Goal: Information Seeking & Learning: Learn about a topic

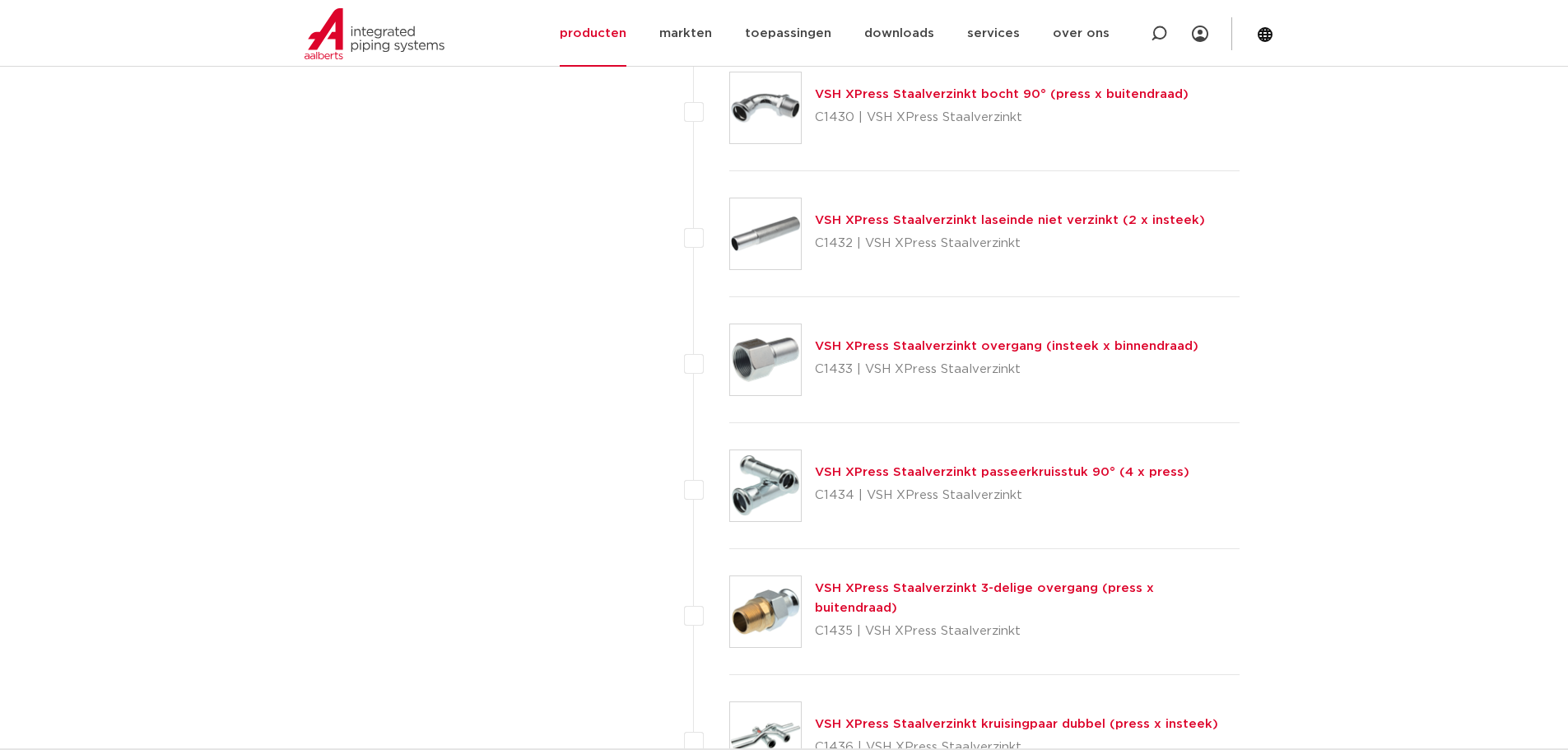
scroll to position [3130, 0]
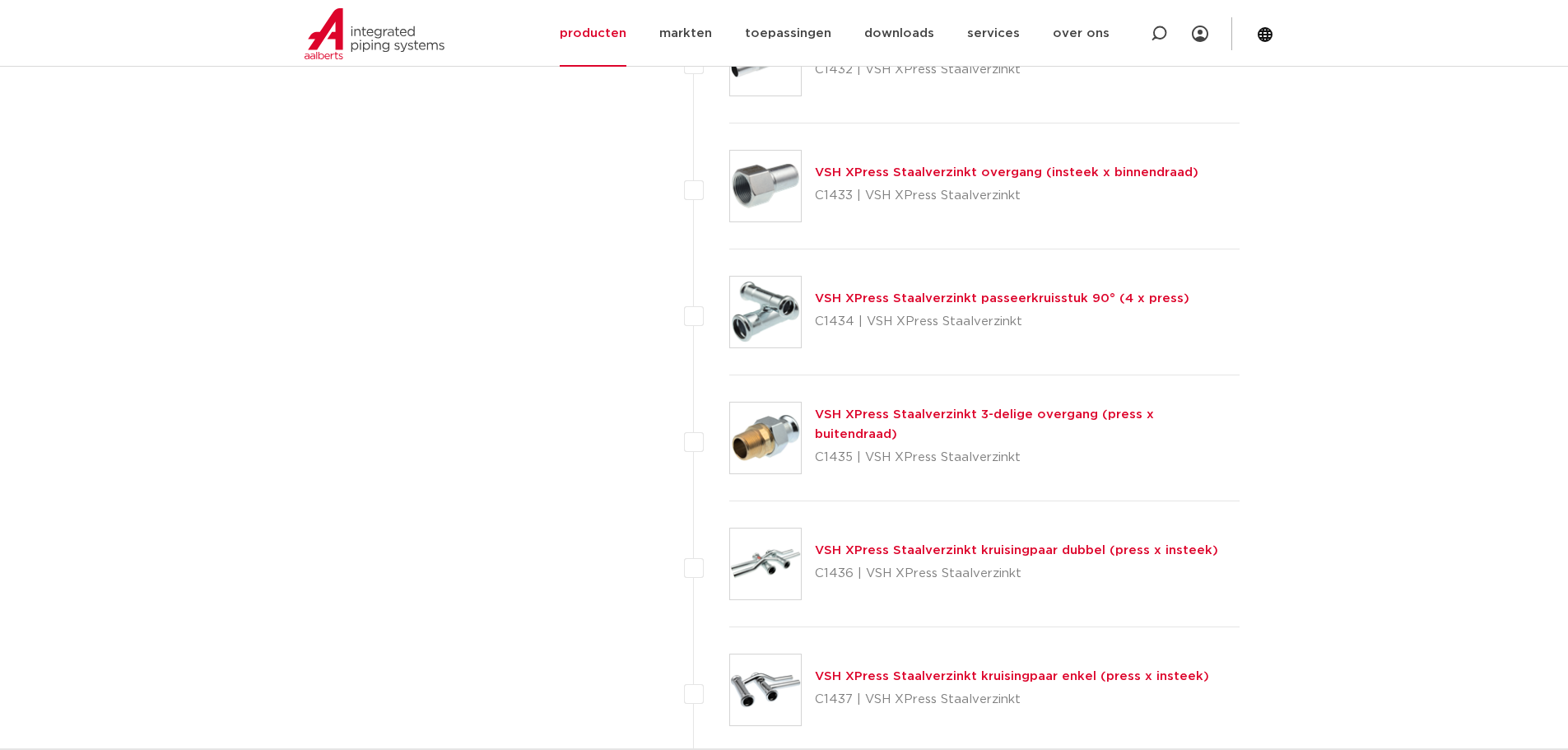
click at [747, 309] on img at bounding box center [765, 312] width 71 height 71
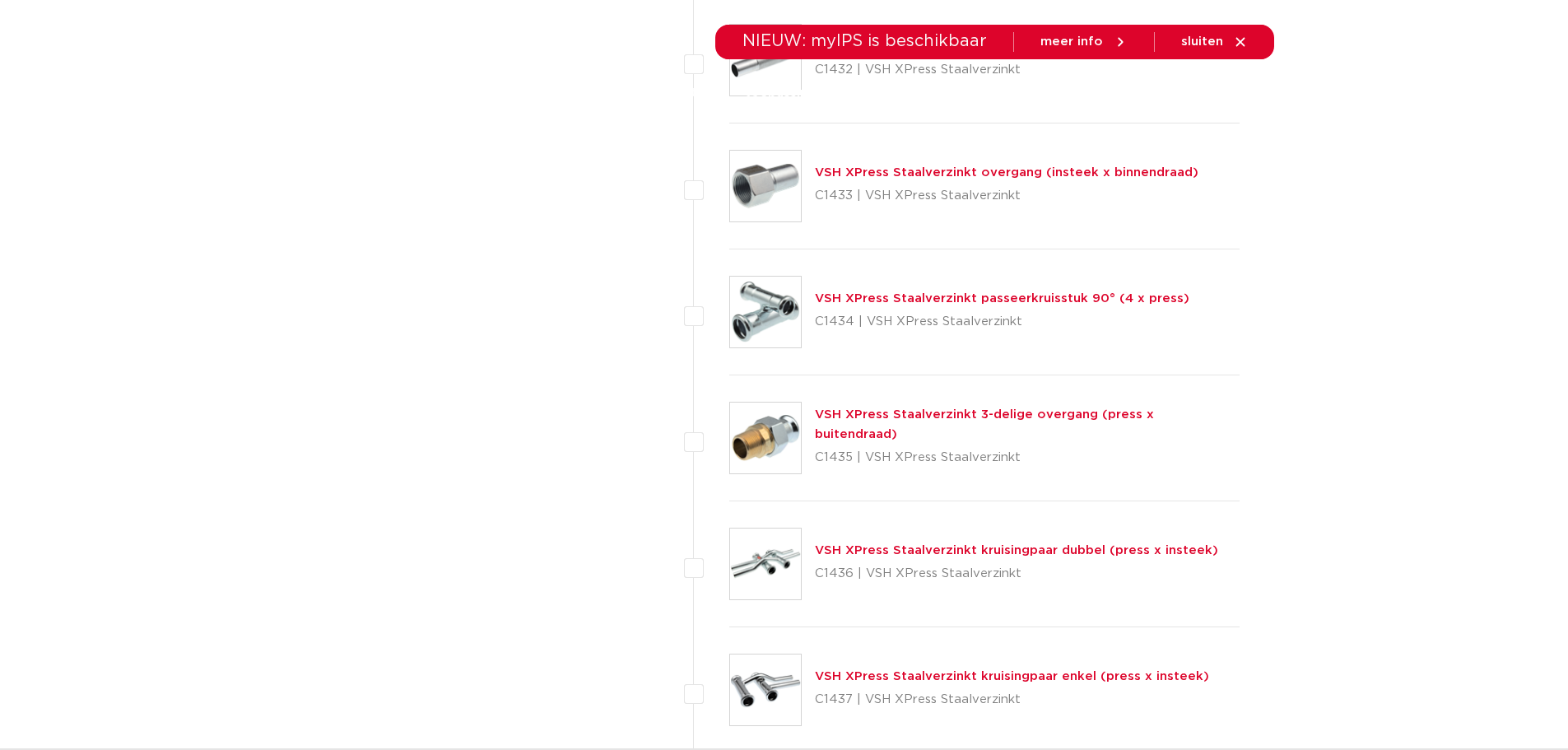
click at [880, 188] on p "C1433 | VSH XPress Staalverzinkt" at bounding box center [1005, 195] width 383 height 26
click at [829, 172] on link "VSH XPress Staalverzinkt overgang (insteek x binnendraad)" at bounding box center [1005, 173] width 383 height 13
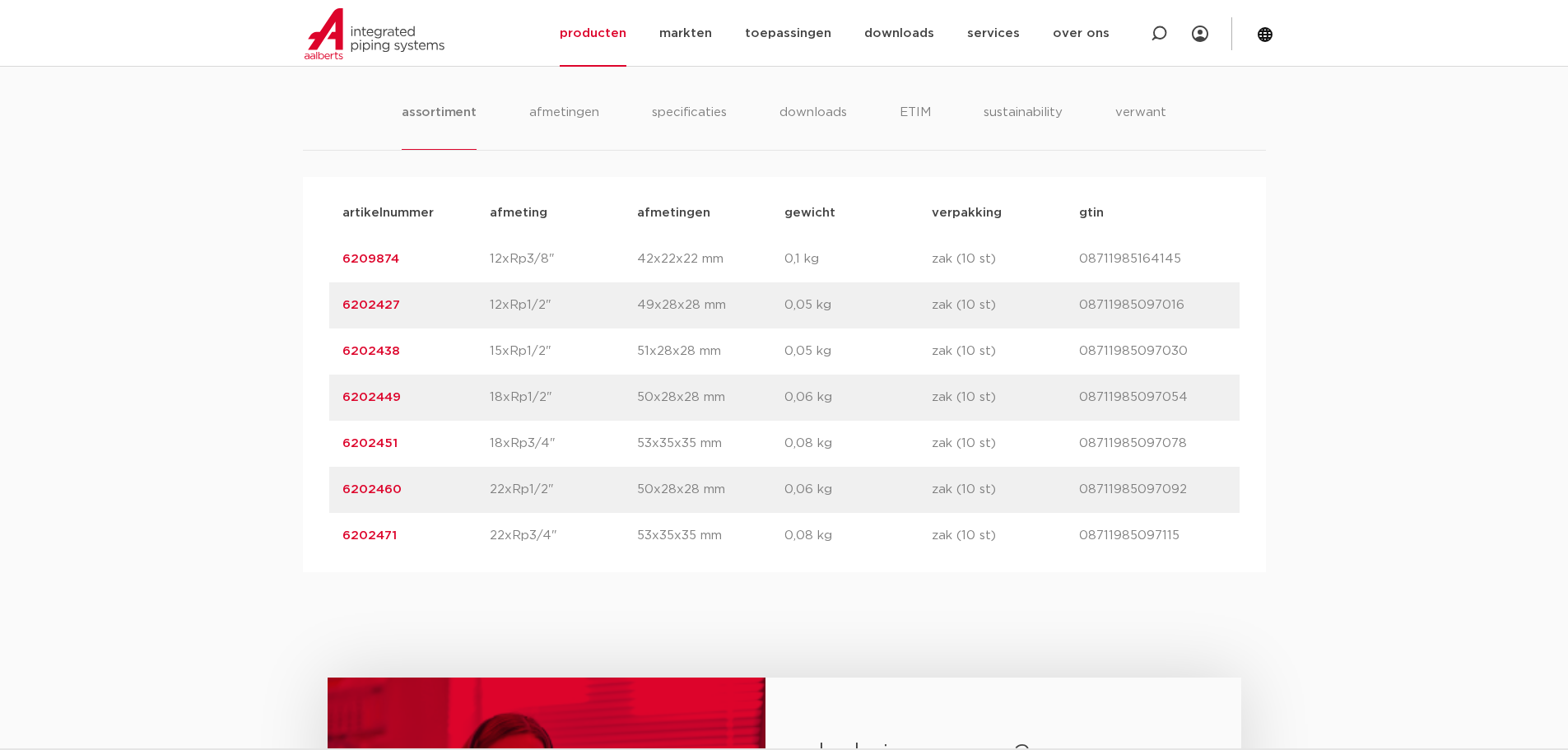
scroll to position [1153, 0]
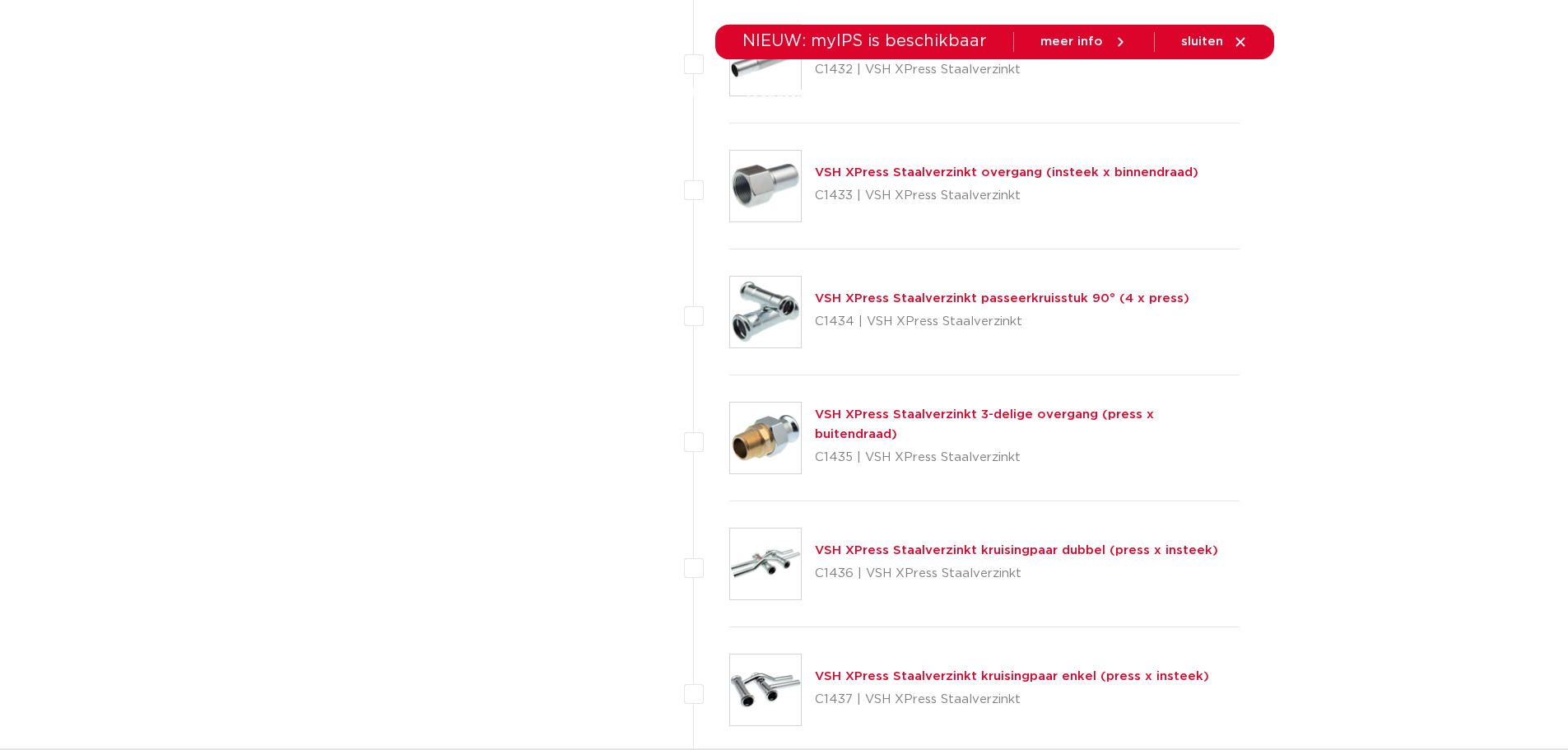
click at [812, 328] on div "VSH XPress Staalverzinkt passeerkruisstuk 90° (4 x press) C1434 | VSH XPress St…" at bounding box center [984, 312] width 511 height 125
click at [821, 302] on link "VSH XPress Staalverzinkt passeerkruisstuk 90° (4 x press)" at bounding box center [1002, 298] width 374 height 13
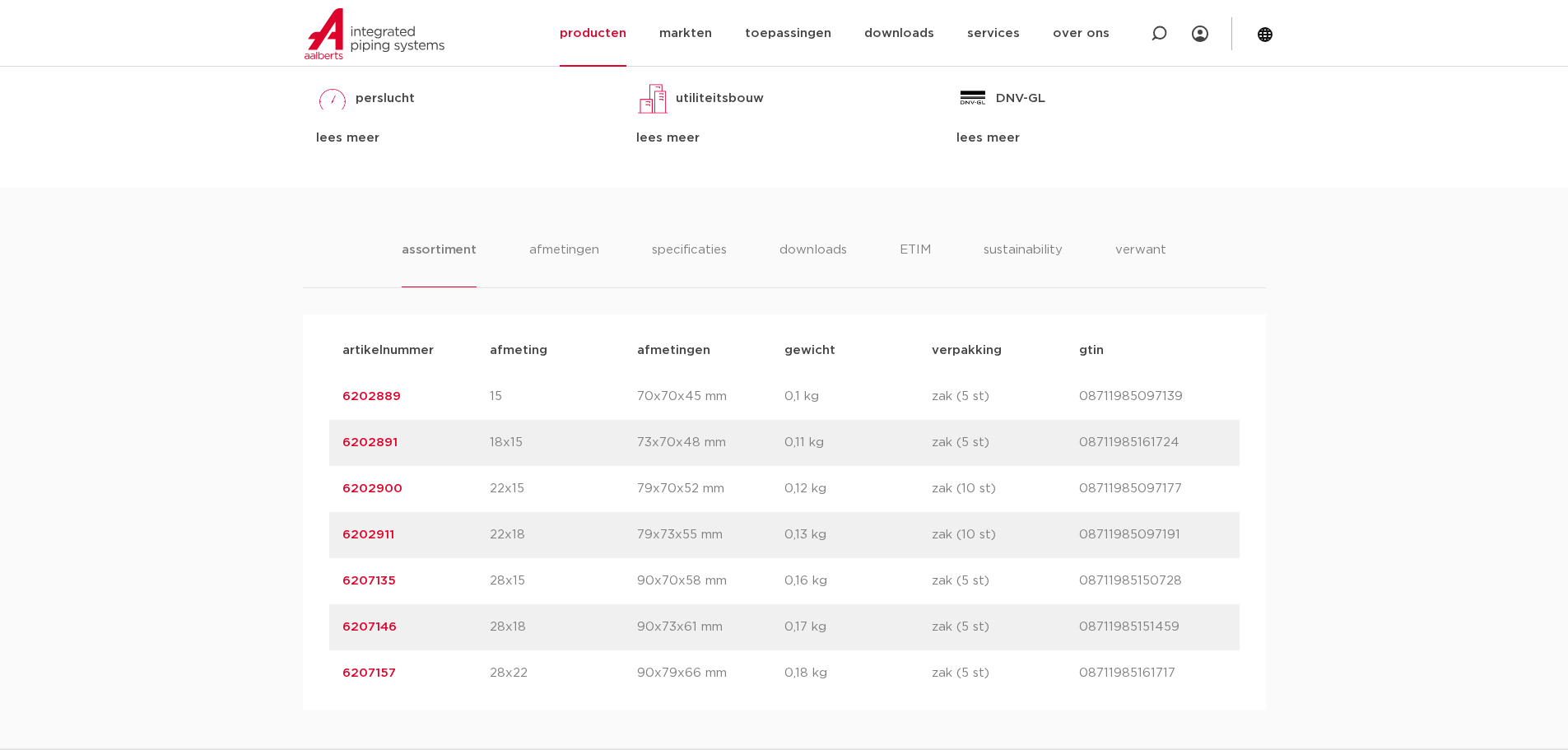
scroll to position [988, 0]
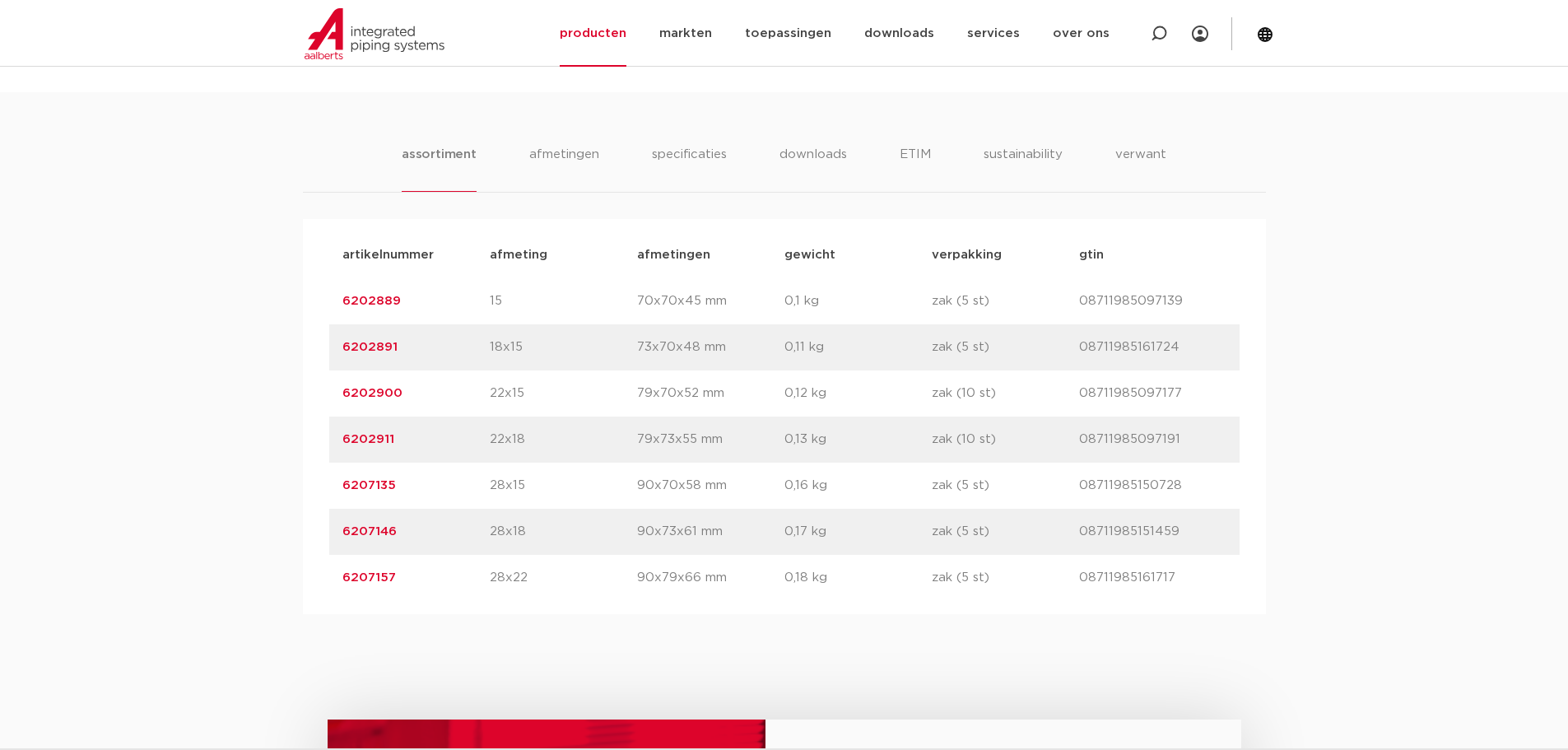
click at [470, 396] on p "6202900" at bounding box center [416, 393] width 147 height 20
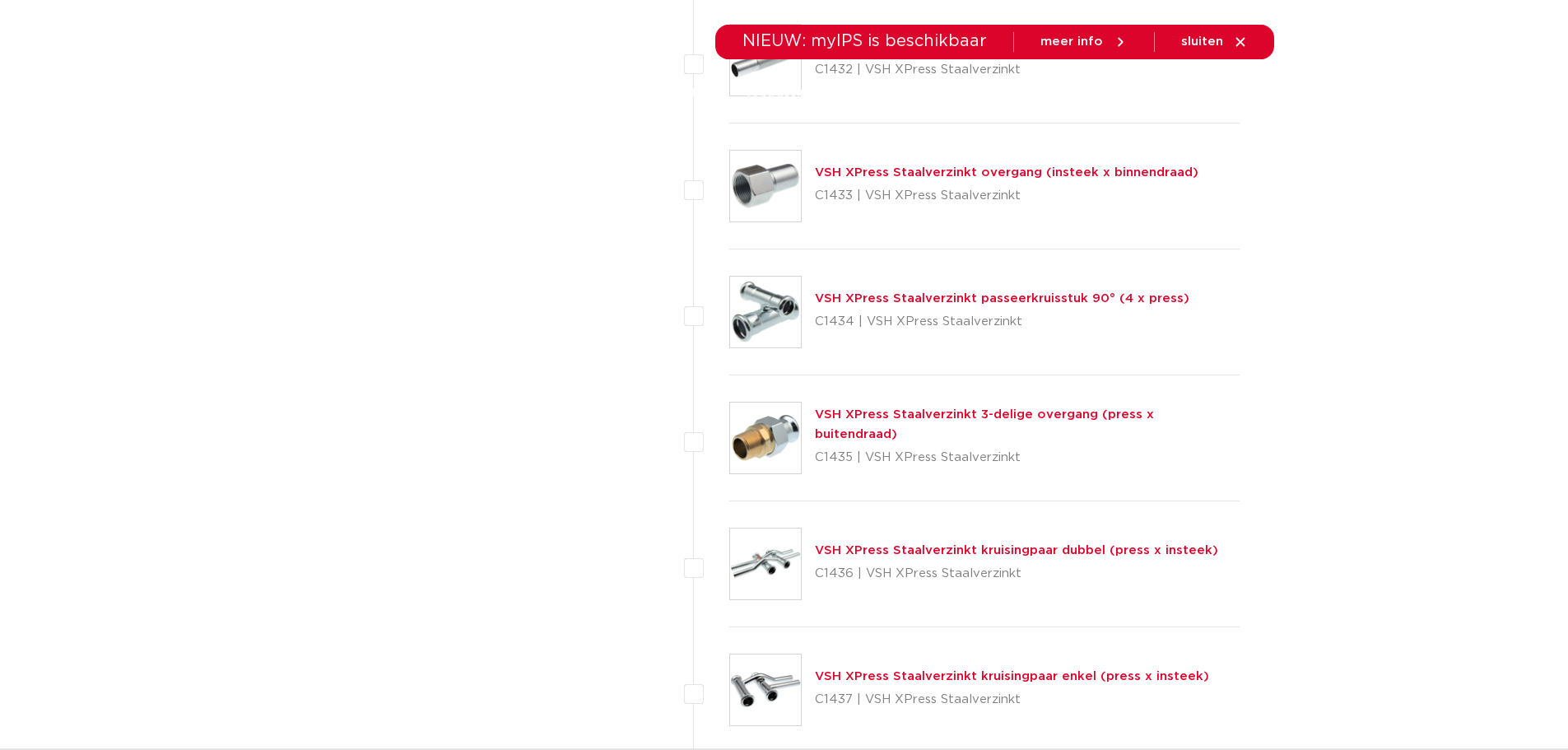
click at [804, 305] on div "VSH XPress Staalverzinkt passeerkruisstuk 90° (4 x press) C1434 | VSH XPress St…" at bounding box center [984, 312] width 511 height 125
click at [773, 295] on img at bounding box center [765, 312] width 71 height 71
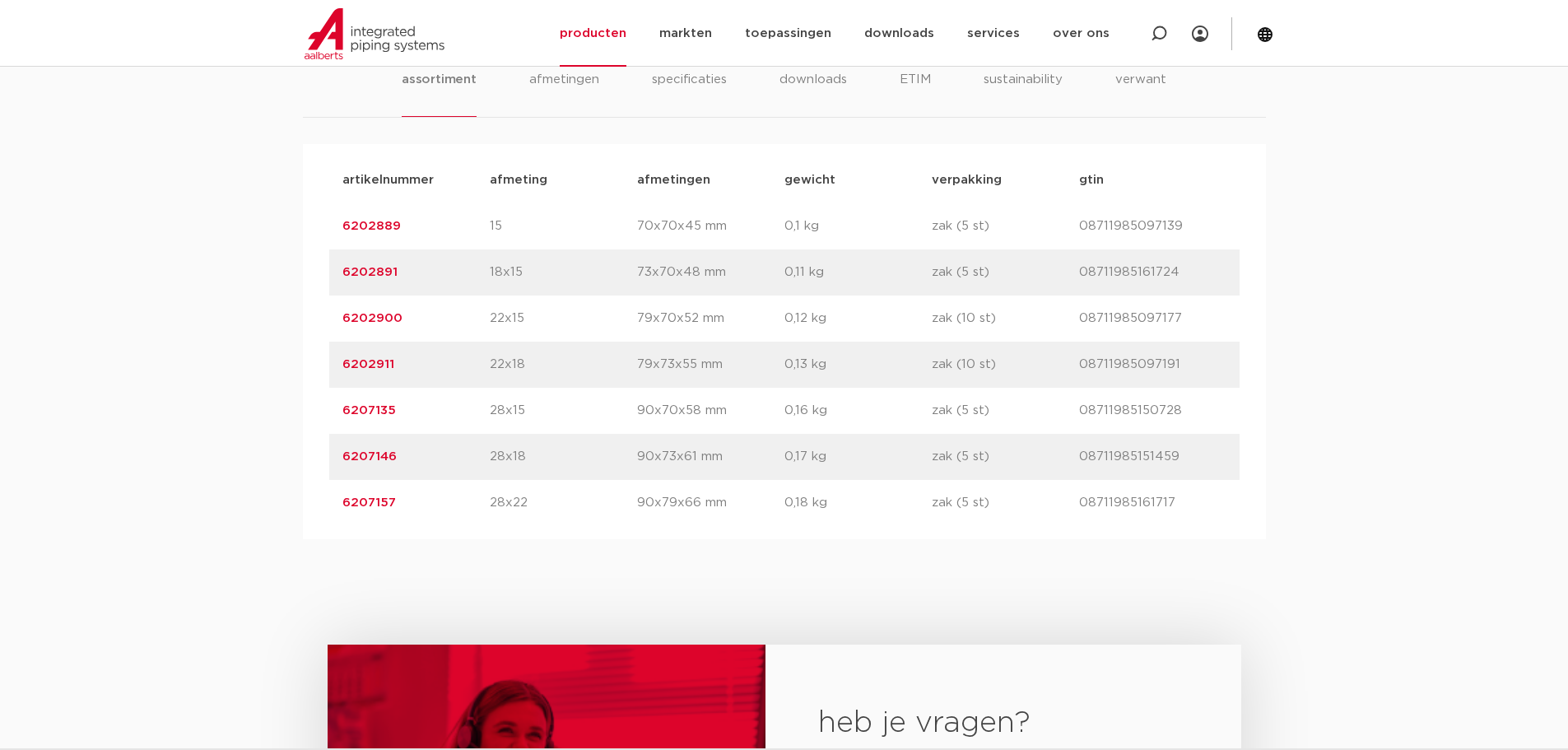
scroll to position [1071, 0]
